Goal: Task Accomplishment & Management: Manage account settings

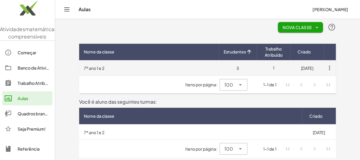
scroll to position [6, 0]
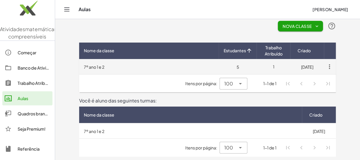
click at [215, 66] on td "7º ano 1 e 2" at bounding box center [149, 66] width 140 height 15
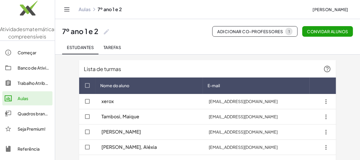
scroll to position [14, 0]
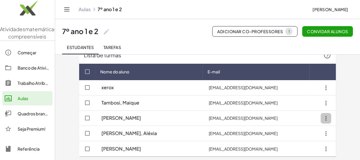
click at [326, 117] on icon "button" at bounding box center [326, 118] width 11 height 11
click at [117, 46] on font "Tarefas" at bounding box center [113, 47] width 18 height 5
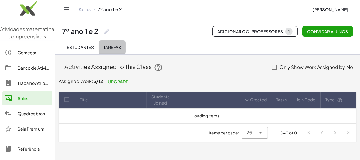
scroll to position [0, 0]
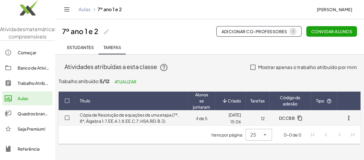
click at [167, 118] on font "Cópia de Resolução de equações de uma etapa (7ª, 8ª, Álgebra 1: 7.EE.A.1; 8.EE.…" at bounding box center [129, 117] width 99 height 11
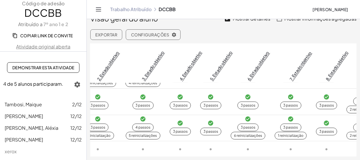
scroll to position [51, 0]
